Goal: Task Accomplishment & Management: Use online tool/utility

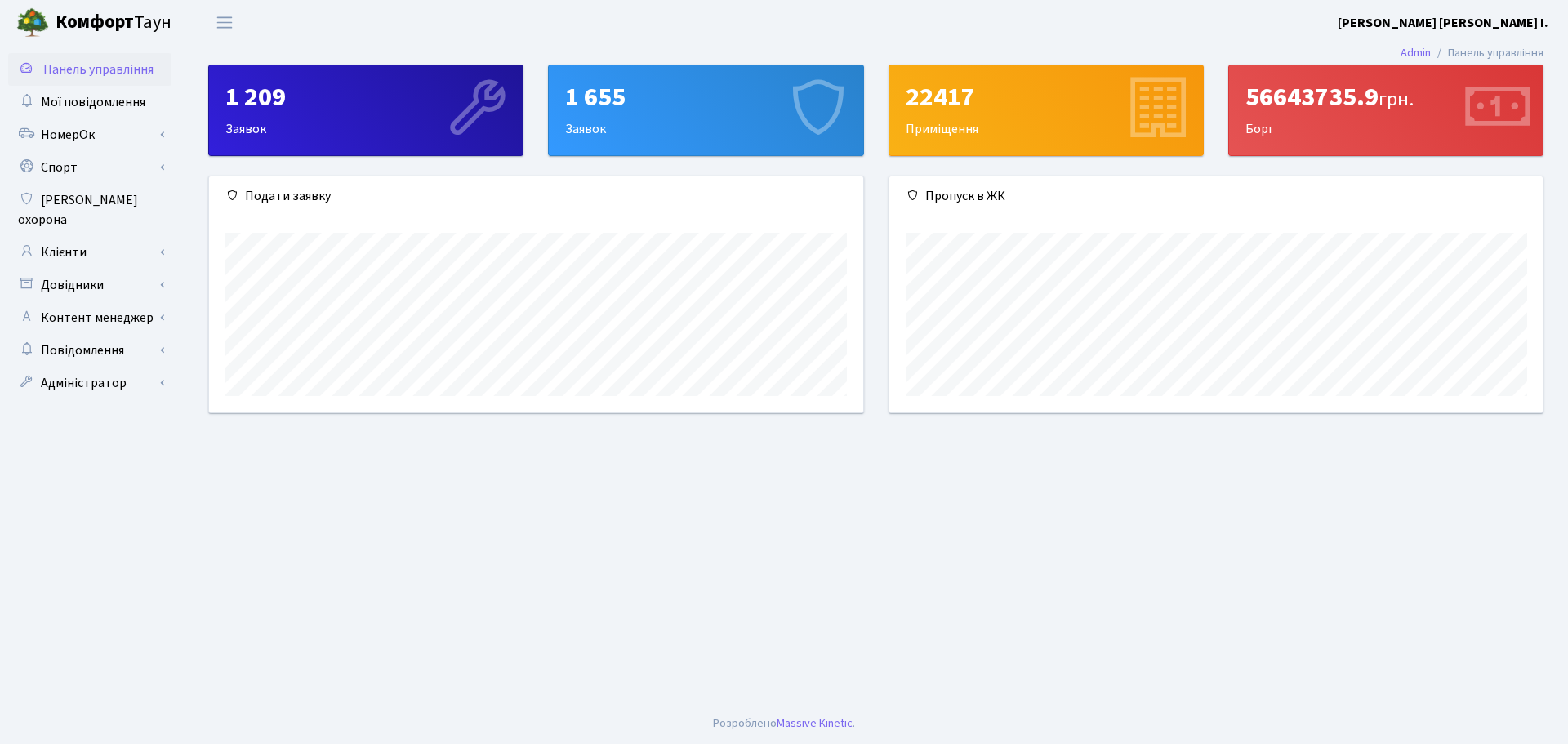
scroll to position [236, 654]
